Goal: Task Accomplishment & Management: Manage account settings

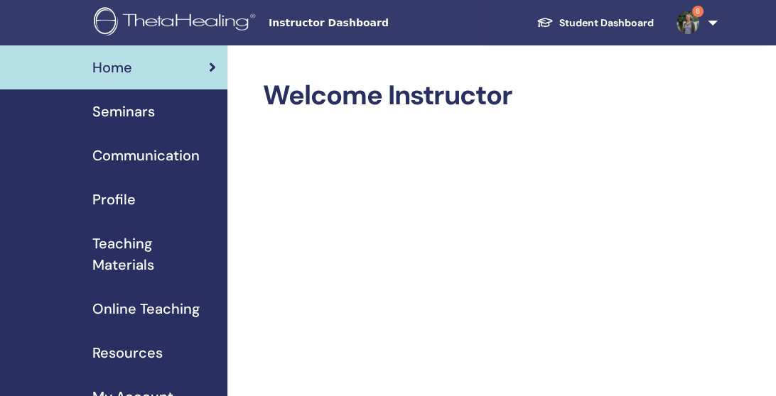
click at [143, 110] on span "Seminars" at bounding box center [123, 111] width 63 height 21
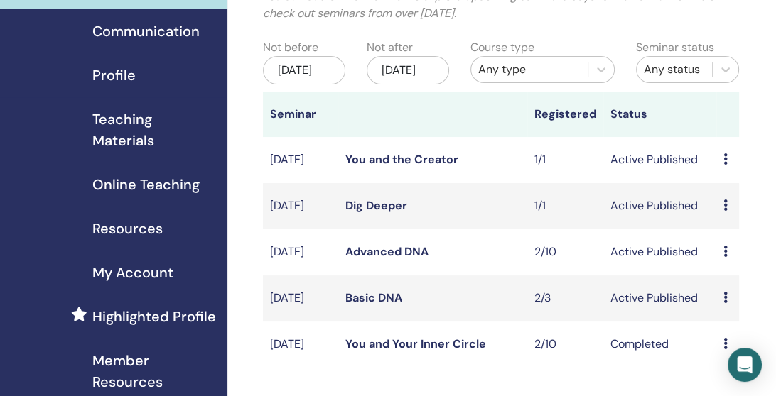
scroll to position [95, 0]
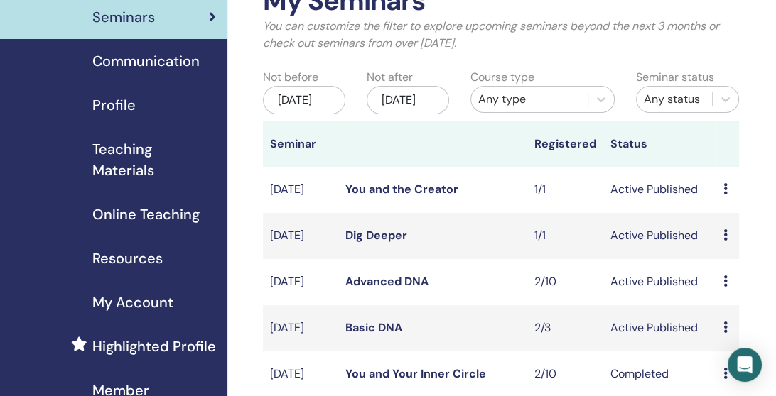
click at [723, 333] on icon at bounding box center [725, 327] width 4 height 11
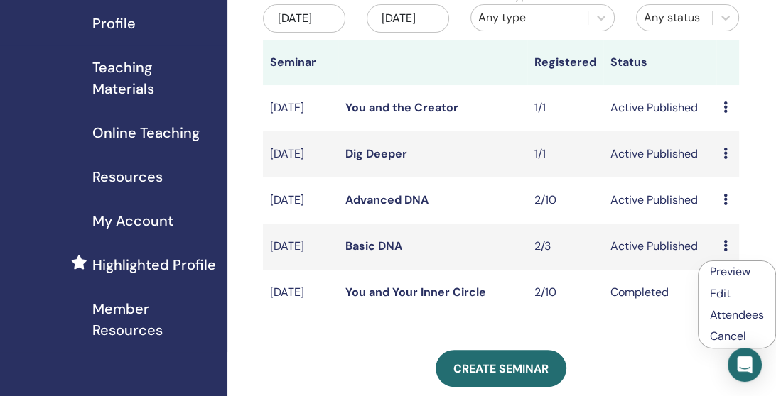
scroll to position [189, 0]
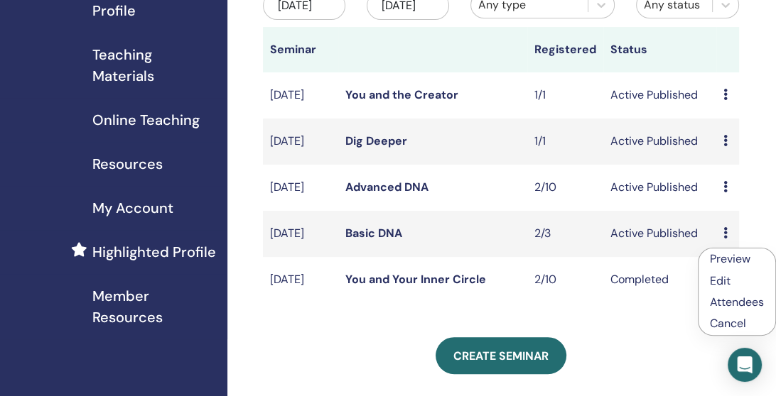
click at [724, 301] on link "Attendees" at bounding box center [737, 302] width 54 height 15
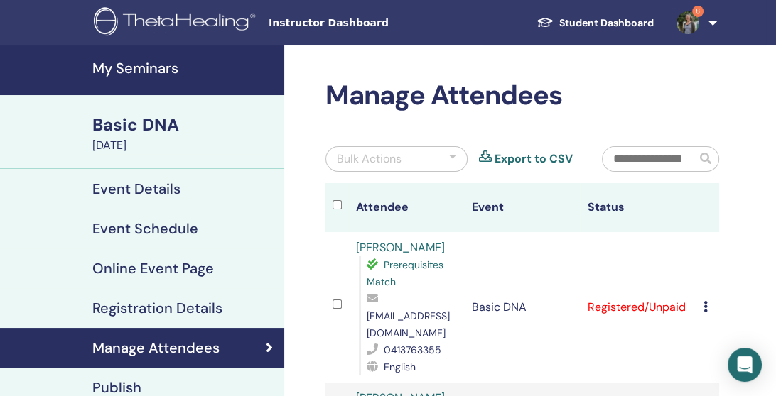
click at [704, 301] on icon at bounding box center [705, 306] width 4 height 11
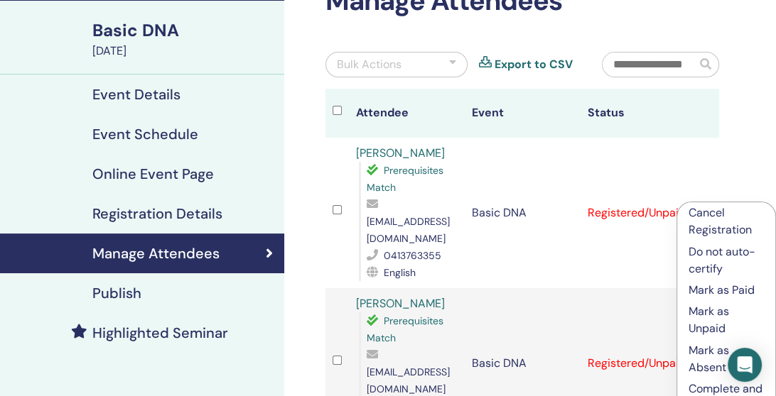
scroll to position [189, 0]
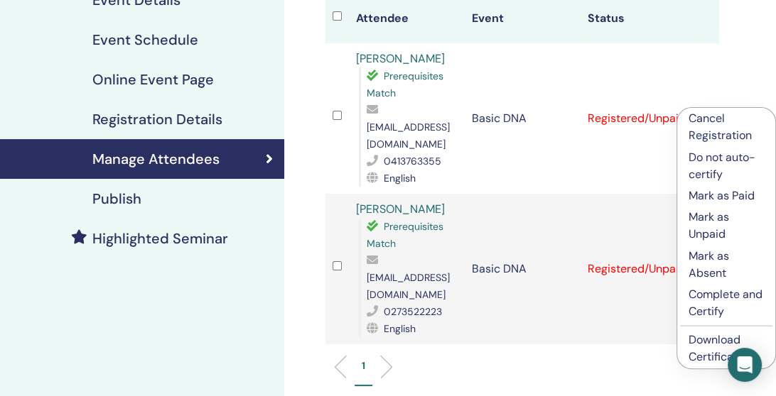
click at [711, 298] on p "Complete and Certify" at bounding box center [726, 303] width 75 height 34
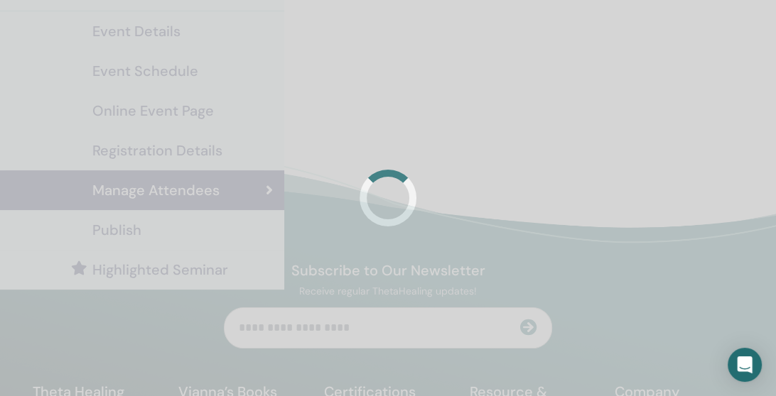
scroll to position [189, 0]
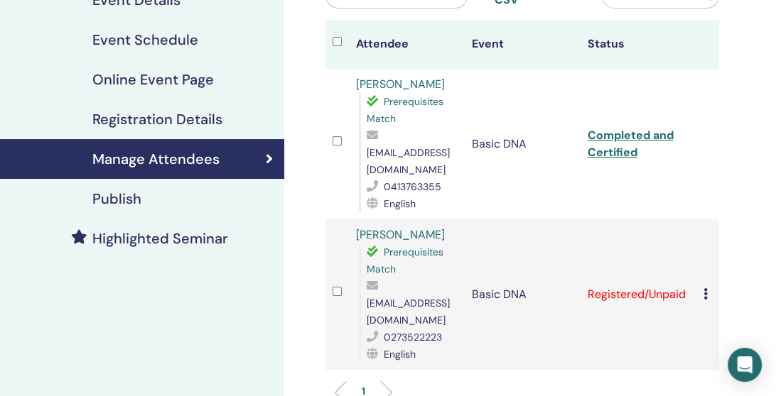
click at [708, 286] on div "Cancel Registration Do not auto-certify Mark as Paid Mark as Unpaid Mark as Abs…" at bounding box center [707, 294] width 9 height 17
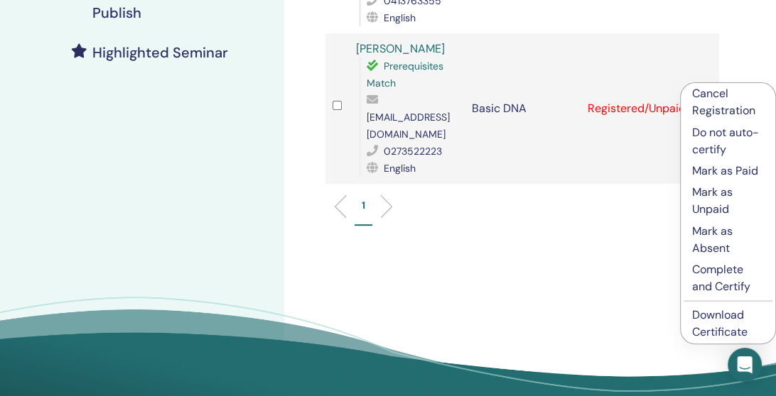
scroll to position [379, 0]
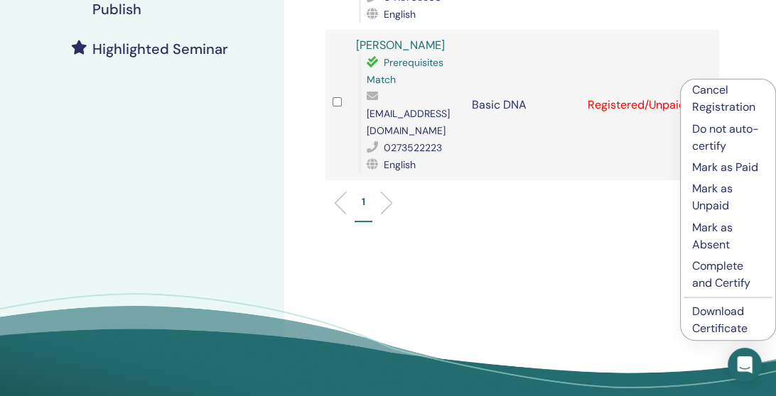
click at [715, 275] on p "Complete and Certify" at bounding box center [728, 275] width 72 height 34
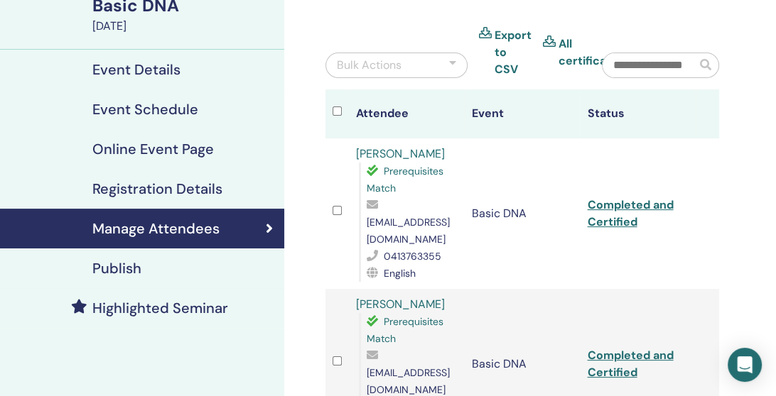
scroll to position [95, 0]
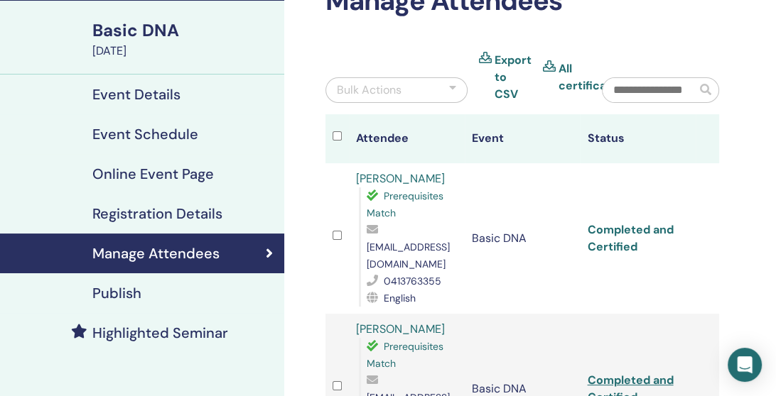
click at [626, 222] on link "Completed and Certified" at bounding box center [630, 238] width 86 height 32
click at [620, 373] on link "Completed and Certified" at bounding box center [630, 389] width 86 height 32
